Goal: Communication & Community: Answer question/provide support

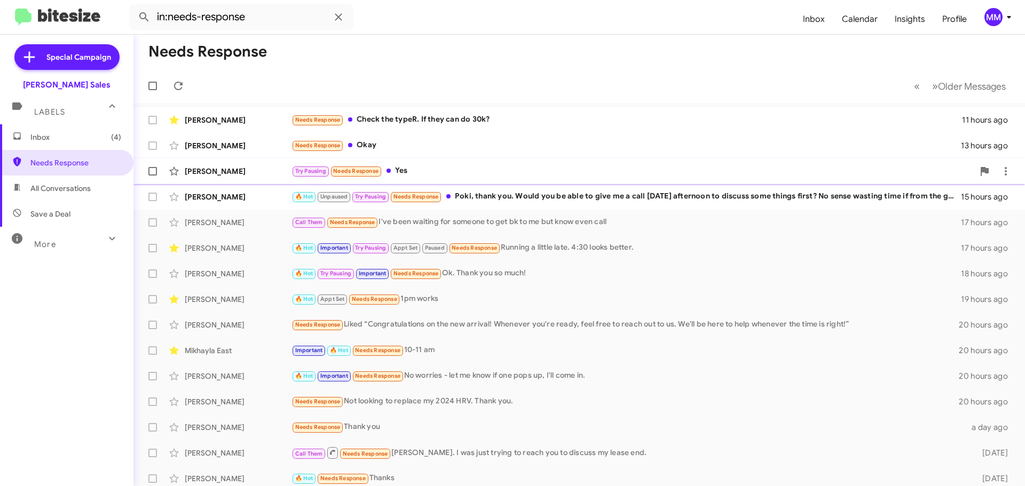
click at [225, 172] on div "[PERSON_NAME]" at bounding box center [238, 171] width 107 height 11
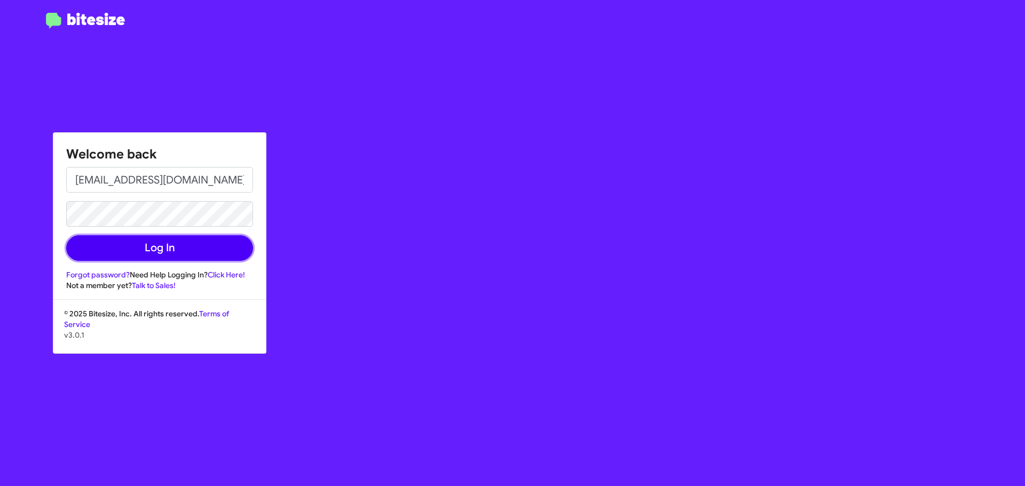
click at [144, 246] on button "Log In" at bounding box center [159, 248] width 187 height 26
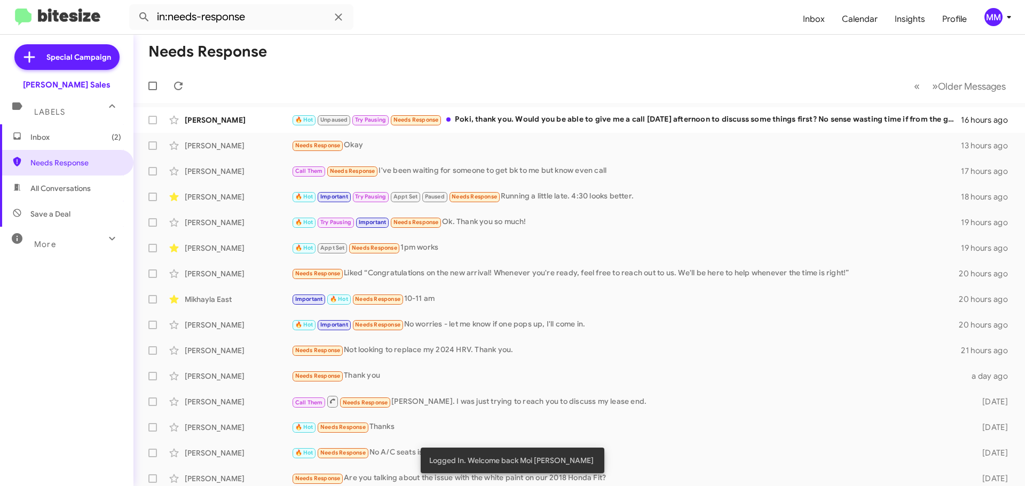
click at [67, 187] on span "All Conversations" at bounding box center [60, 188] width 60 height 11
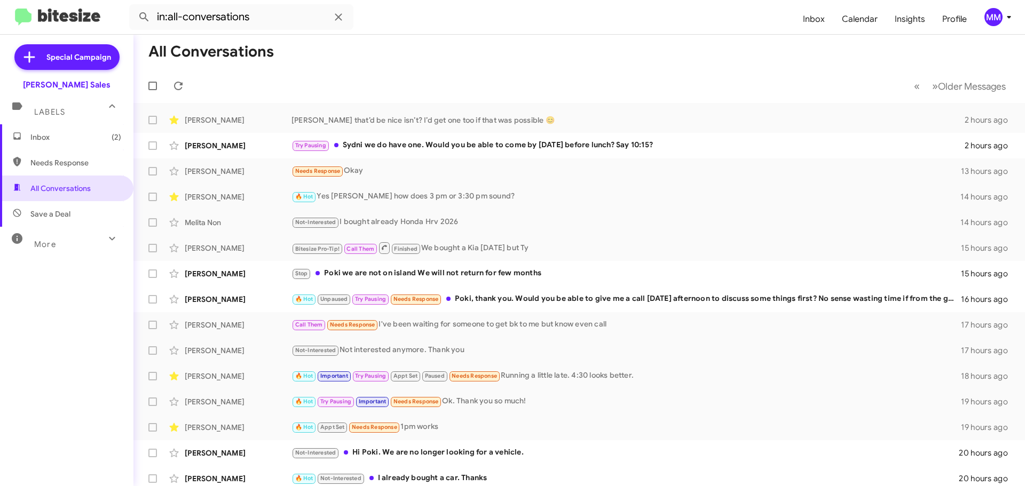
click at [72, 162] on span "Needs Response" at bounding box center [75, 162] width 91 height 11
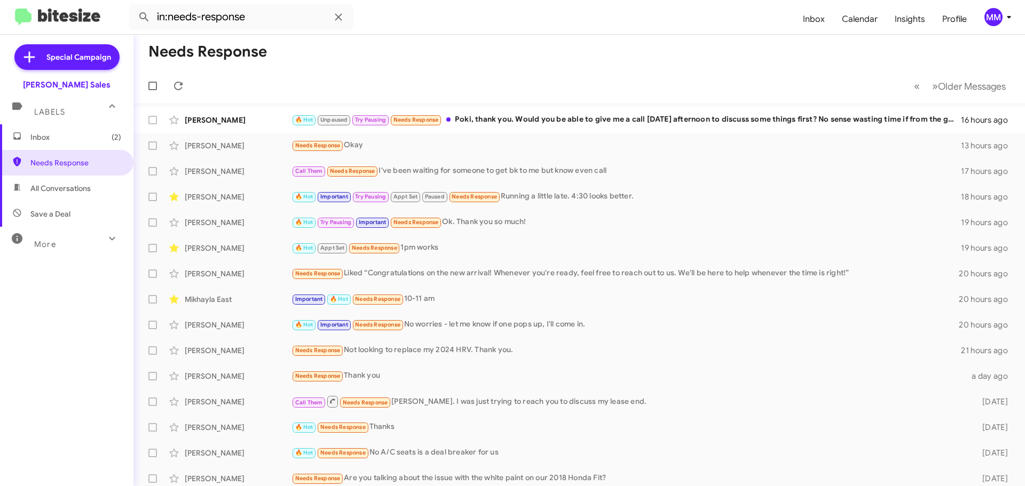
click at [68, 191] on span "All Conversations" at bounding box center [60, 188] width 60 height 11
type input "in:all-conversations"
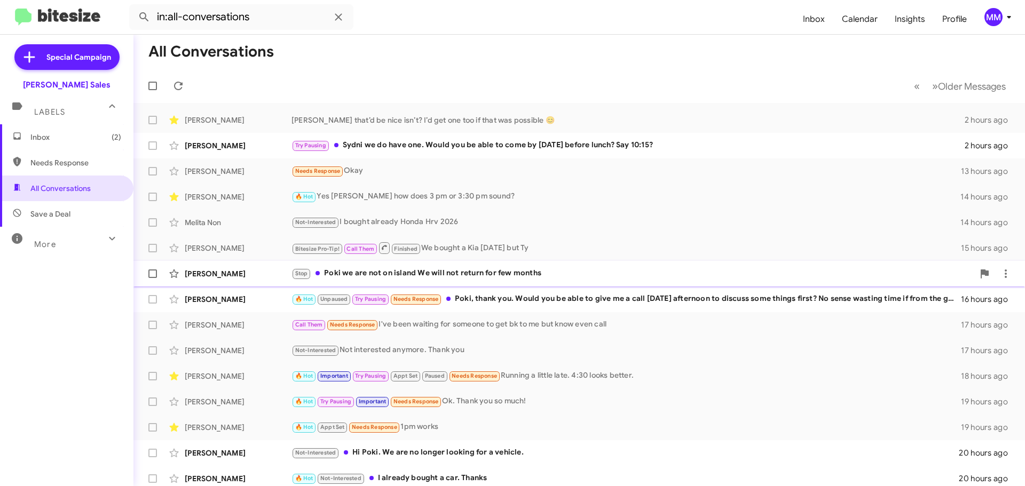
click at [455, 273] on div "Stop Poki we are not on island We will not return for few months" at bounding box center [632, 273] width 682 height 12
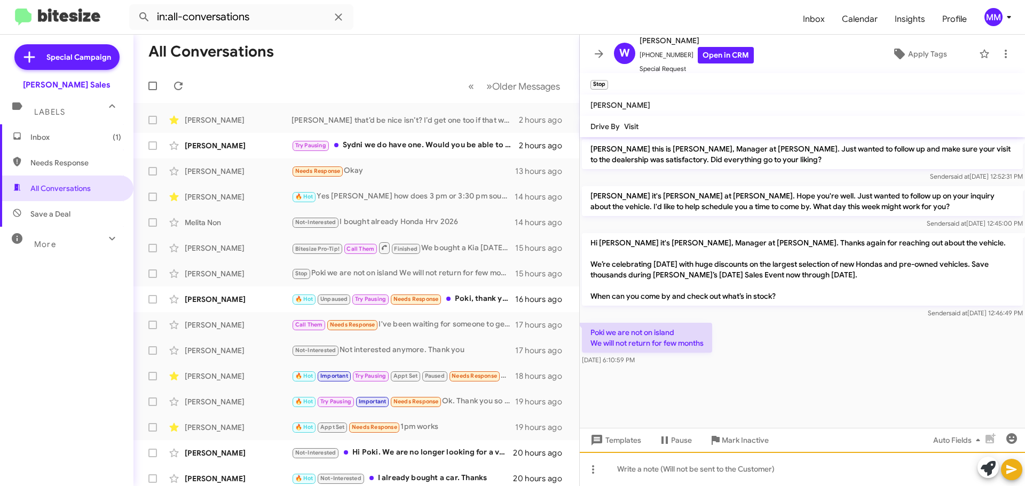
drag, startPoint x: 633, startPoint y: 472, endPoint x: 662, endPoint y: 479, distance: 29.6
click at [640, 472] on div at bounding box center [802, 469] width 445 height 34
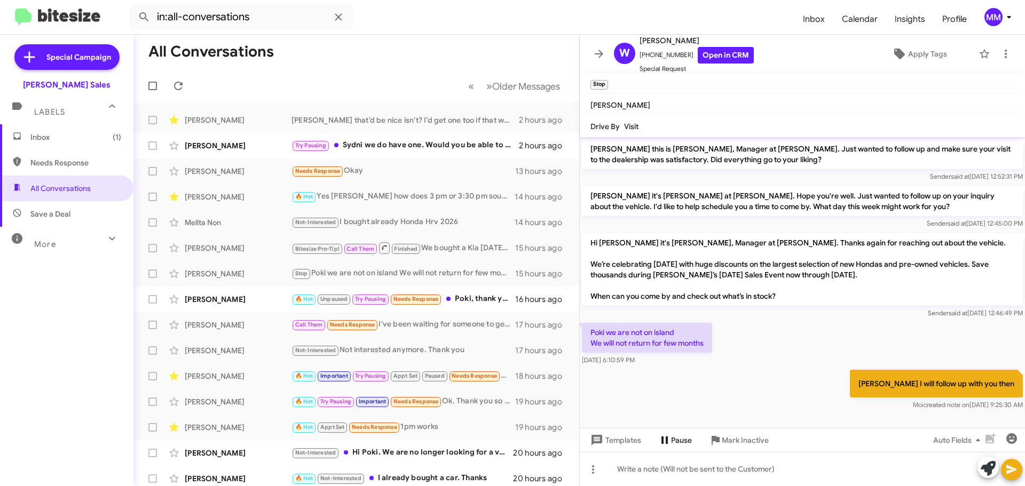
click at [671, 442] on span "Pause" at bounding box center [681, 440] width 21 height 19
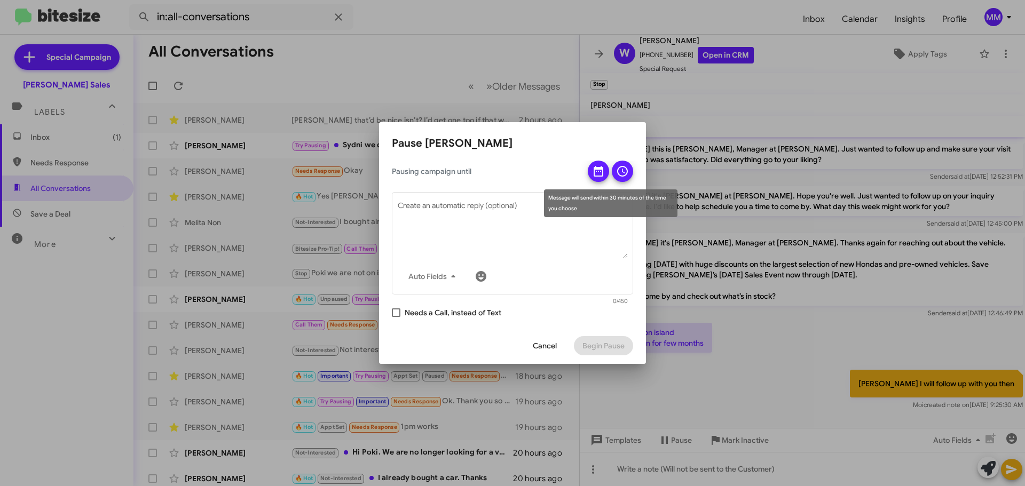
click at [597, 175] on icon at bounding box center [598, 171] width 13 height 13
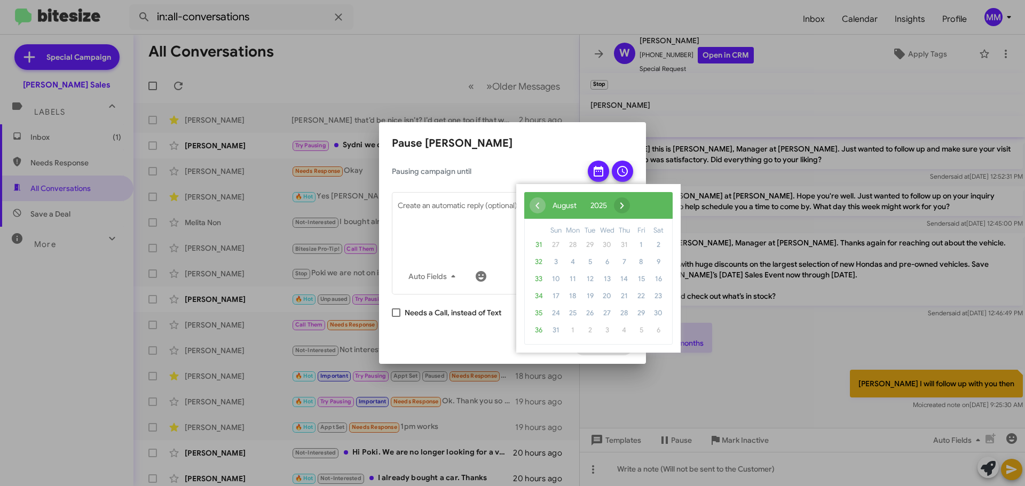
click at [630, 202] on span "›" at bounding box center [622, 205] width 16 height 16
click at [643, 202] on span "›" at bounding box center [635, 205] width 16 height 16
click at [635, 202] on span "›" at bounding box center [627, 205] width 16 height 16
click at [587, 262] on span "4" at bounding box center [589, 262] width 17 height 17
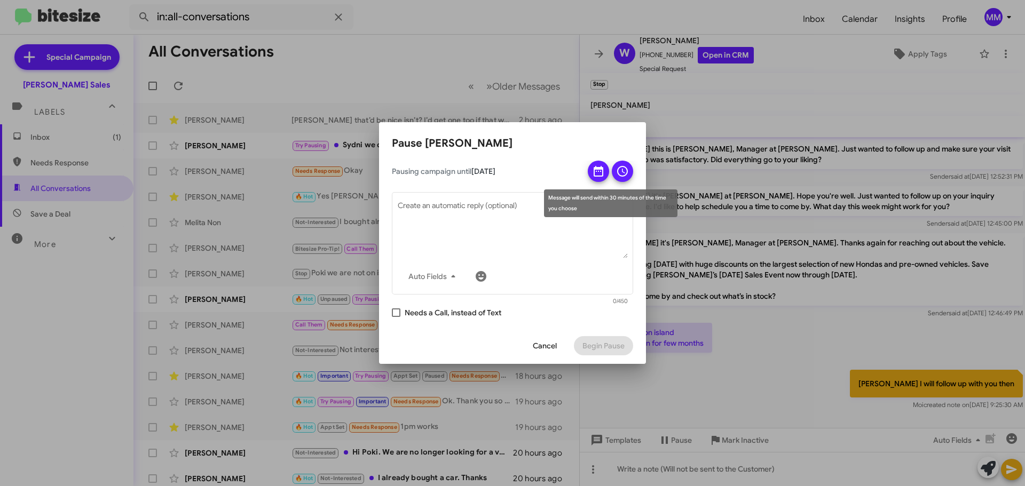
click at [623, 175] on icon at bounding box center [622, 171] width 13 height 13
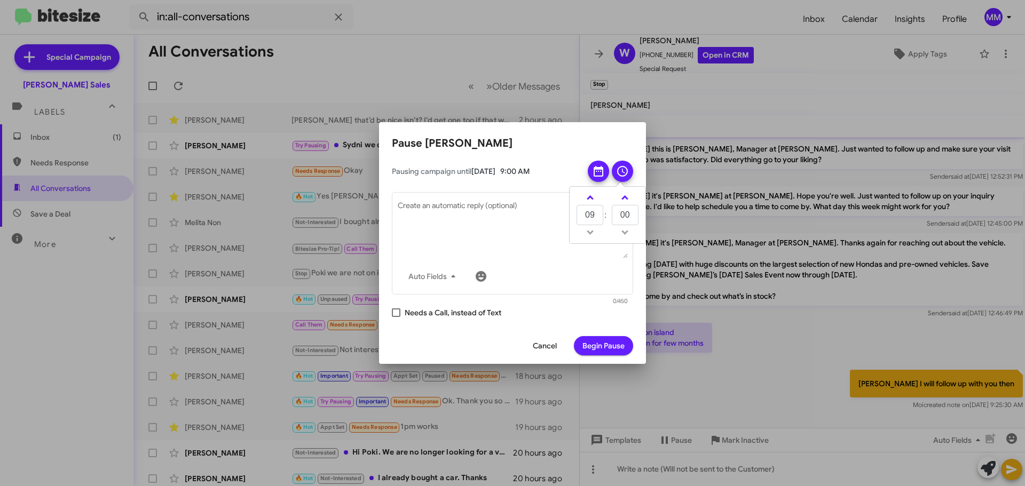
click at [588, 231] on td at bounding box center [590, 232] width 28 height 13
click at [589, 232] on td at bounding box center [590, 232] width 28 height 13
click at [592, 197] on link at bounding box center [590, 198] width 19 height 12
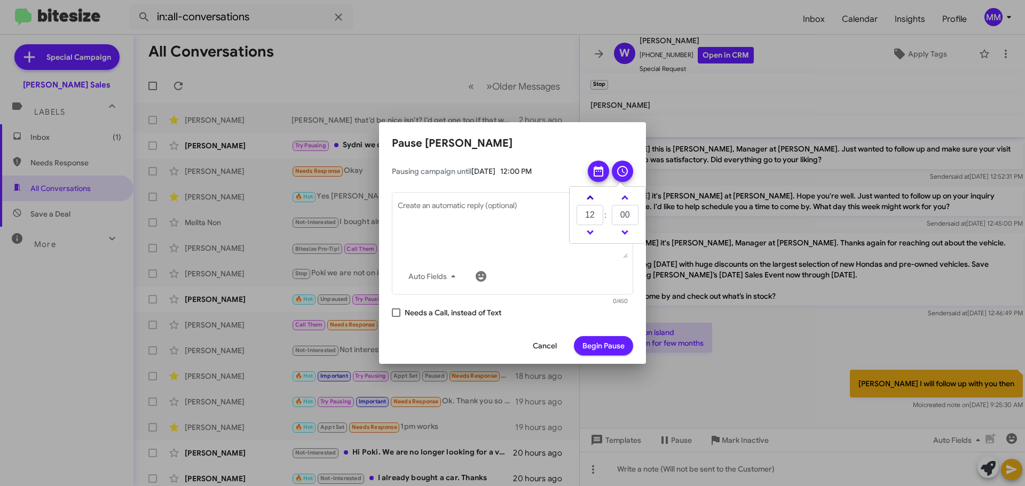
click at [592, 197] on link at bounding box center [590, 198] width 19 height 12
type input "14"
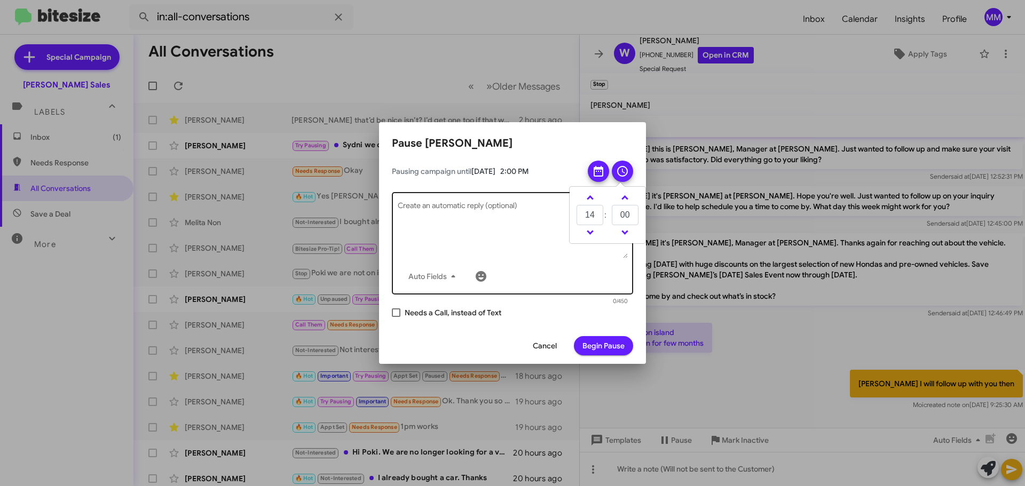
click at [429, 210] on textarea "Create an automatic reply (optional)" at bounding box center [513, 231] width 230 height 56
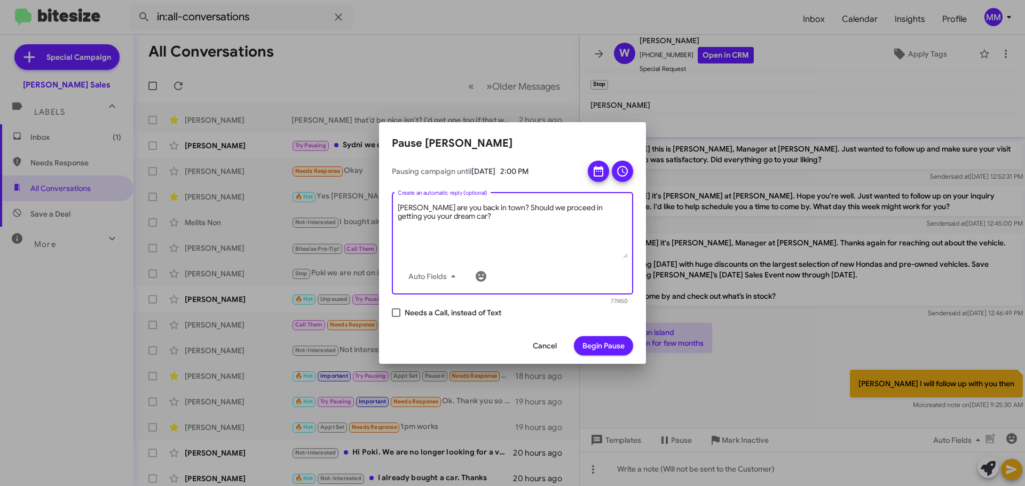
type textarea "[PERSON_NAME] are you back in town? Should we proceed in getting you your dream…"
click at [603, 348] on span "Begin Pause" at bounding box center [603, 345] width 42 height 19
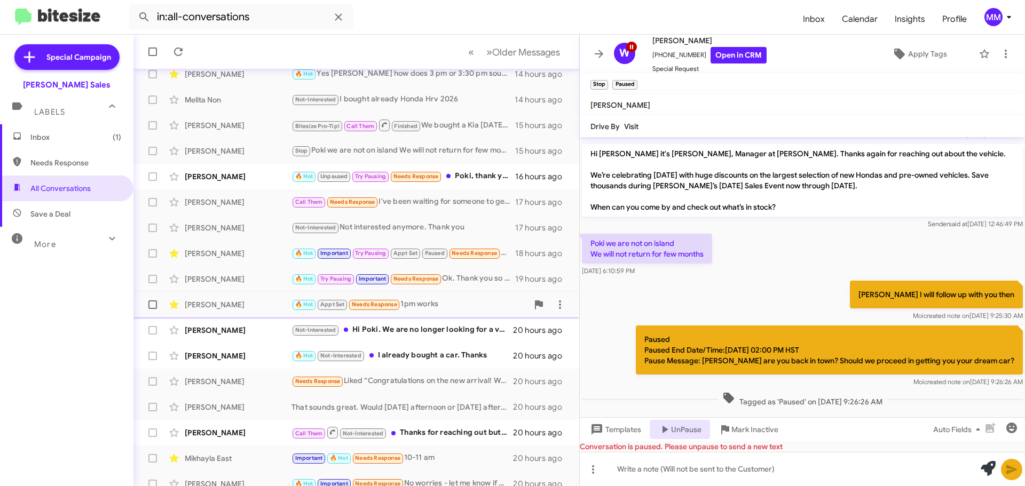
scroll to position [133, 0]
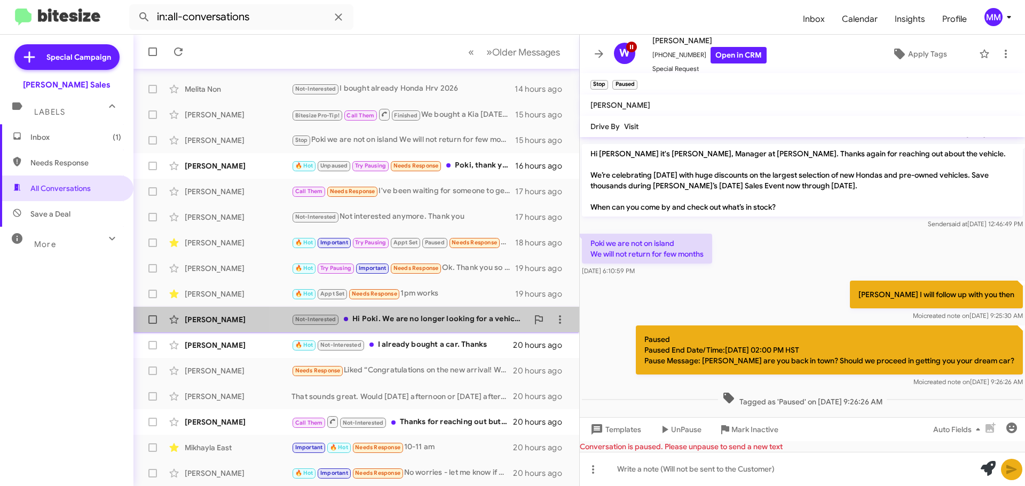
click at [417, 322] on div "Not-Interested Hi [PERSON_NAME]. We are no longer looking for a vehicle." at bounding box center [409, 319] width 236 height 12
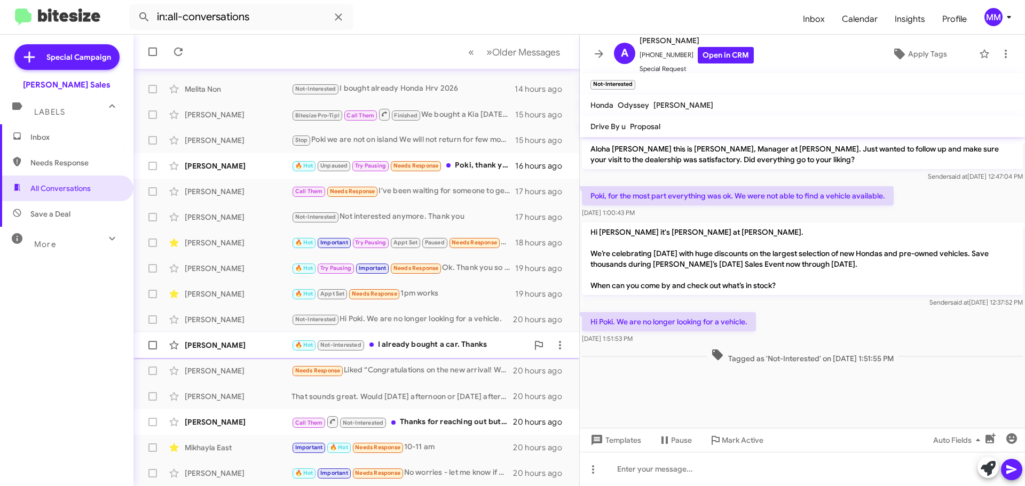
click at [416, 343] on div "🔥 Hot Not-Interested I already bought a car. Thanks" at bounding box center [409, 345] width 236 height 12
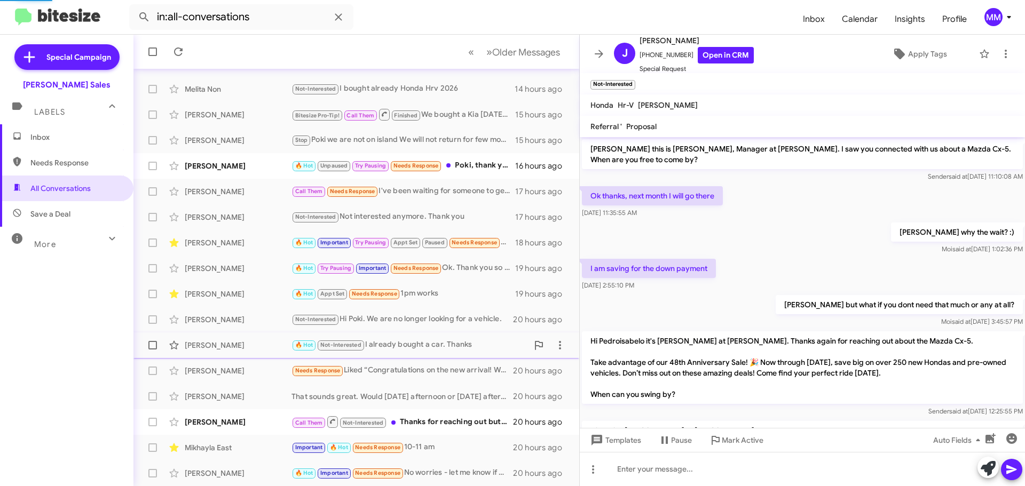
scroll to position [161, 0]
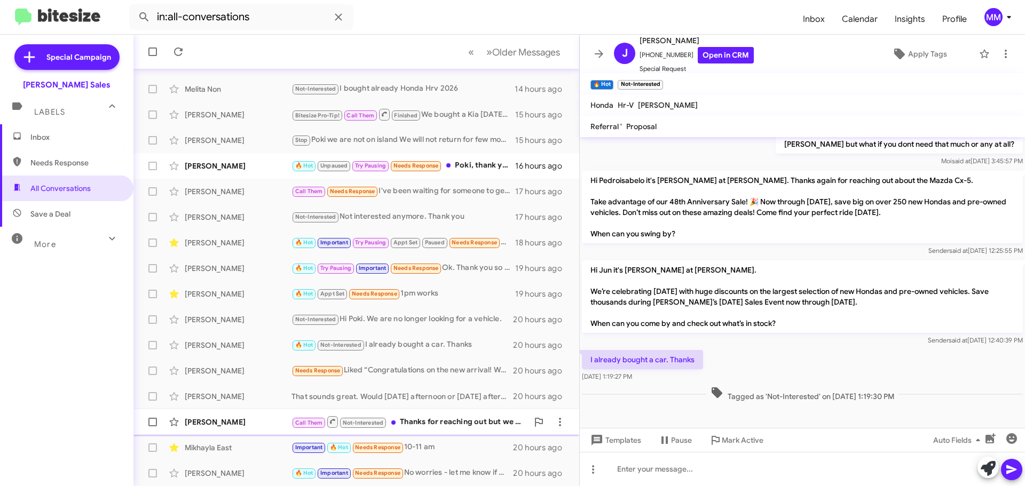
click at [429, 421] on div "Call Them Not-Interested Thanks for reaching out but we bought 2 brand new 2025…" at bounding box center [409, 421] width 236 height 13
